Goal: Information Seeking & Learning: Learn about a topic

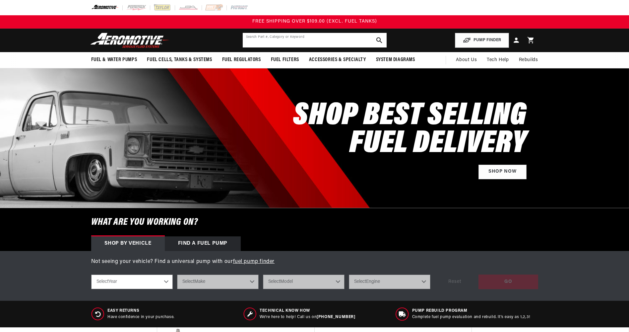
click at [275, 39] on input "text" at bounding box center [315, 40] width 144 height 15
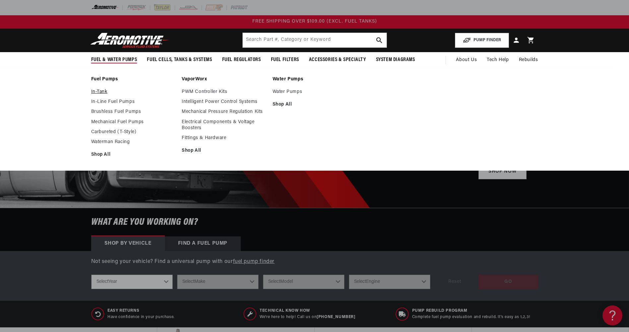
click at [97, 92] on link "In-Tank" at bounding box center [133, 92] width 84 height 6
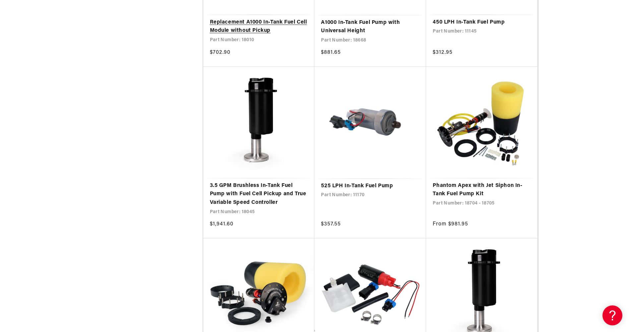
scroll to position [1150, 0]
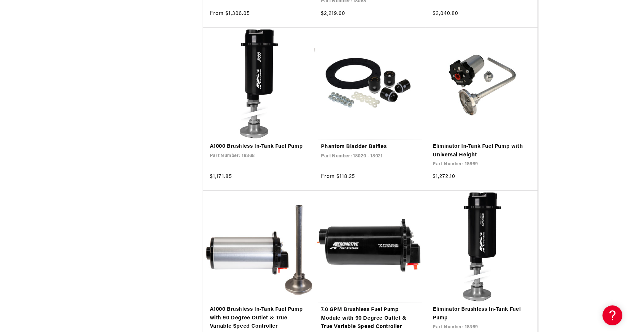
scroll to position [2543, 0]
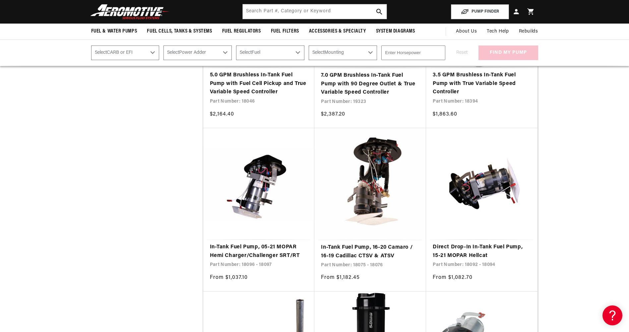
scroll to position [1482, 0]
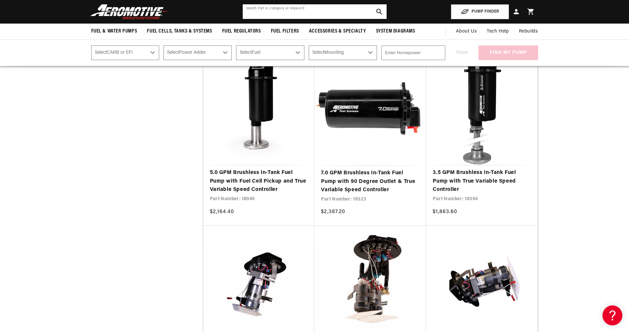
click at [249, 12] on input "text" at bounding box center [315, 11] width 144 height 15
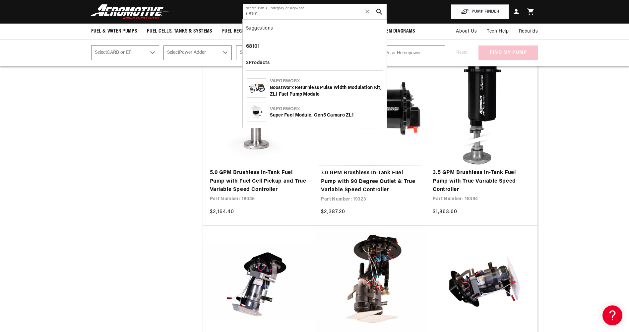
type input "68101"
click at [286, 111] on div "VaporWorx" at bounding box center [326, 109] width 112 height 7
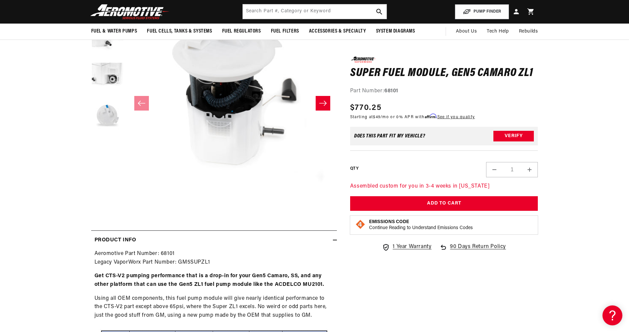
scroll to position [44, 0]
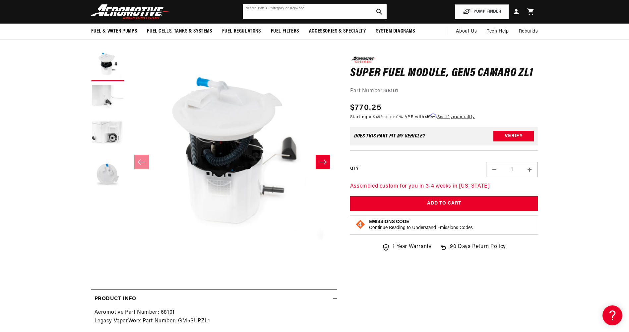
click at [289, 10] on input "text" at bounding box center [315, 11] width 144 height 15
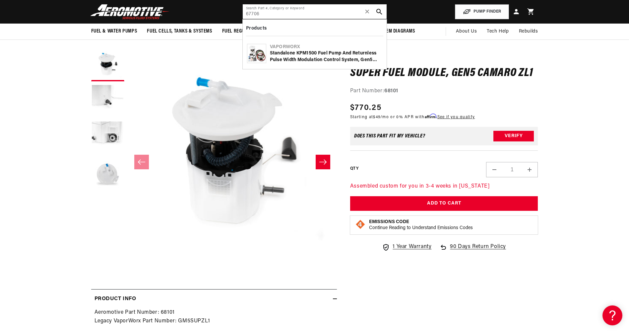
type input "67706"
click at [301, 51] on div "Standalone KPM1500 Fuel Pump and Returnless Pulse Width Modulation Control Syst…" at bounding box center [326, 56] width 112 height 13
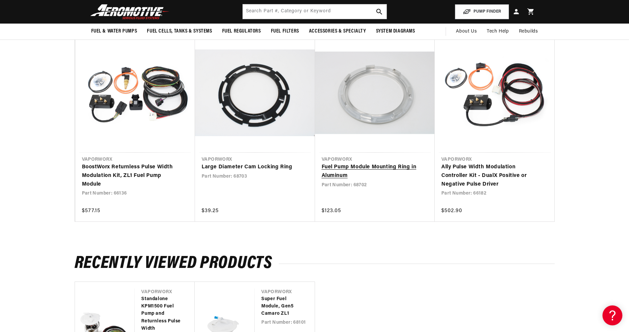
scroll to position [774, 0]
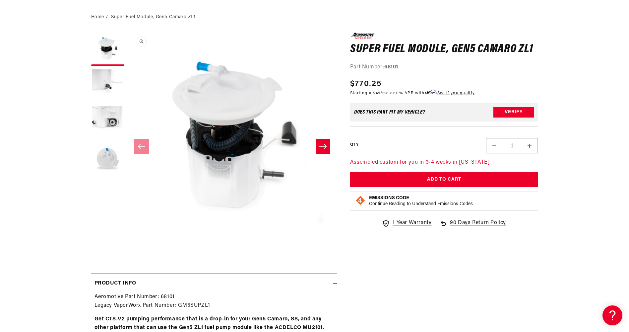
scroll to position [66, 0]
